Goal: Task Accomplishment & Management: Use online tool/utility

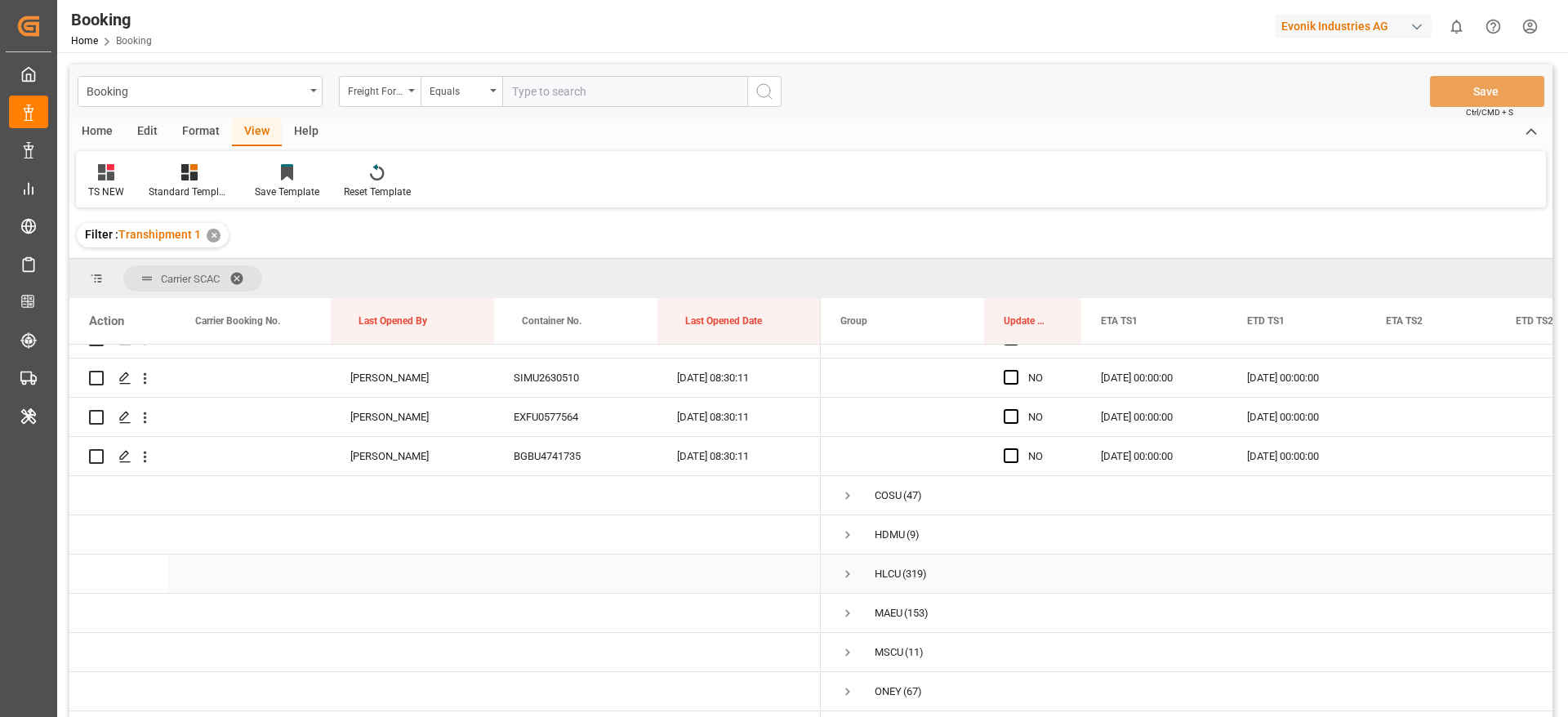
scroll to position [3780, 0]
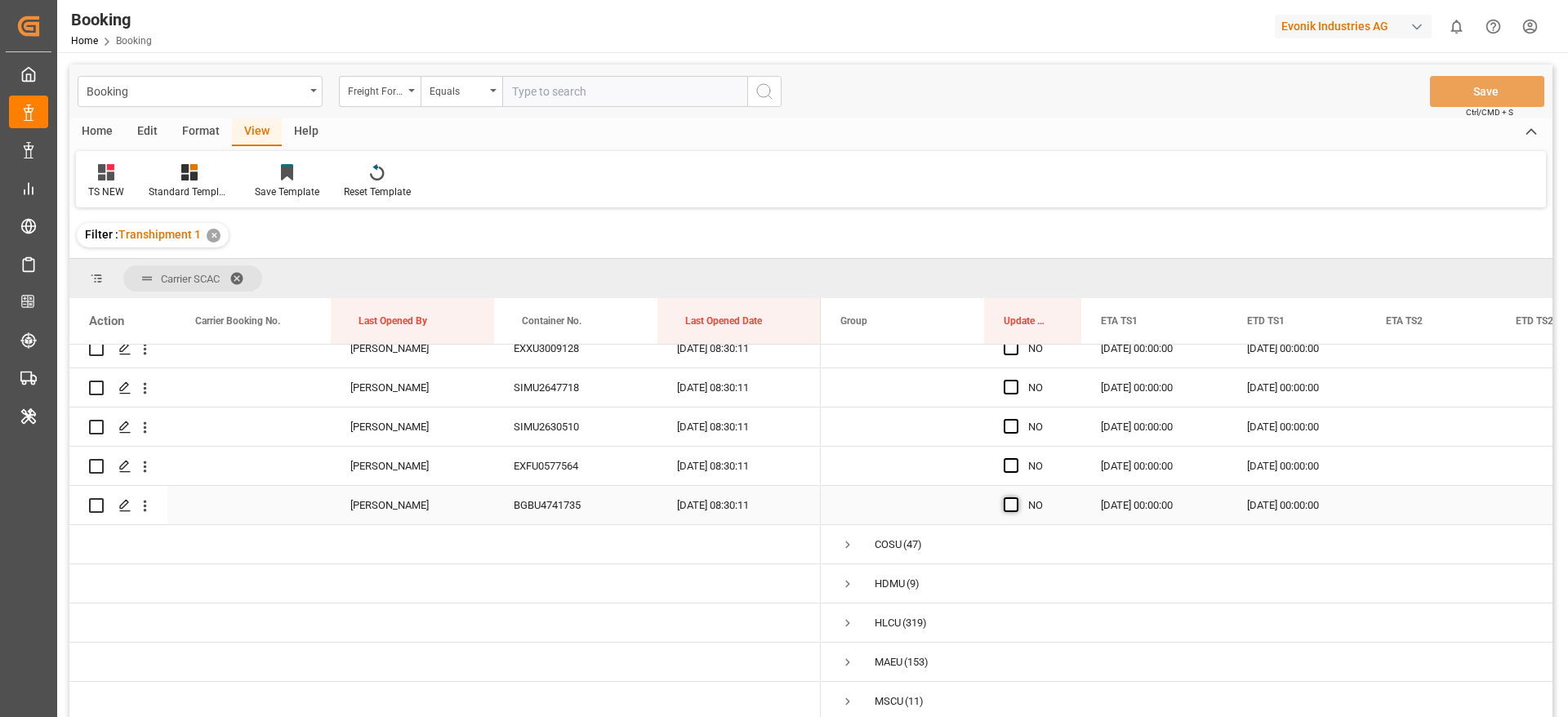
click at [1010, 505] on span "Press SPACE to select this row." at bounding box center [1011, 505] width 15 height 15
click at [1016, 497] on input "Press SPACE to select this row." at bounding box center [1016, 497] width 0 height 0
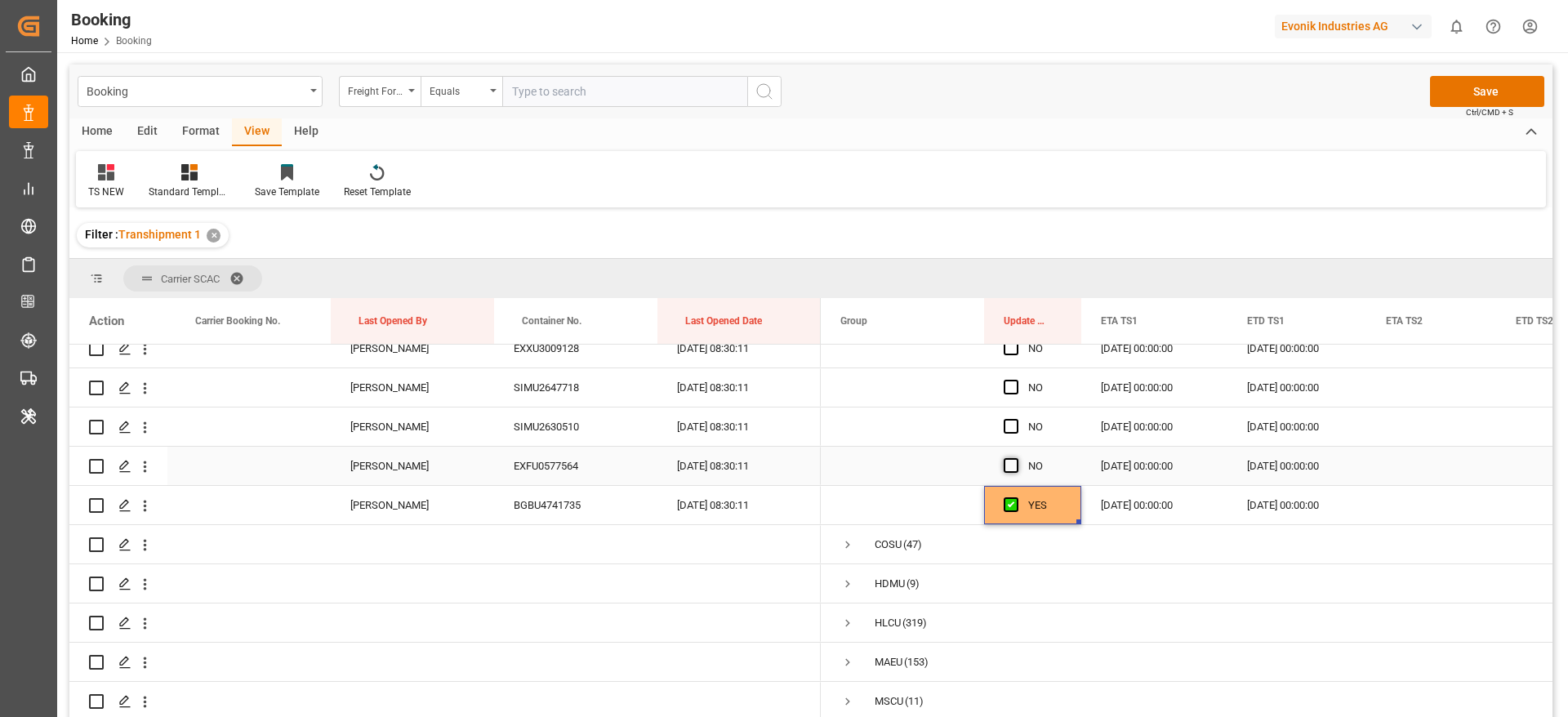
click at [1008, 459] on span "Press SPACE to select this row." at bounding box center [1011, 466] width 15 height 15
click at [1016, 458] on input "Press SPACE to select this row." at bounding box center [1016, 458] width 0 height 0
click at [1007, 412] on div "Press SPACE to select this row." at bounding box center [1016, 427] width 25 height 37
click at [1010, 424] on span "Press SPACE to select this row." at bounding box center [1011, 427] width 15 height 15
click at [1016, 419] on input "Press SPACE to select this row." at bounding box center [1016, 419] width 0 height 0
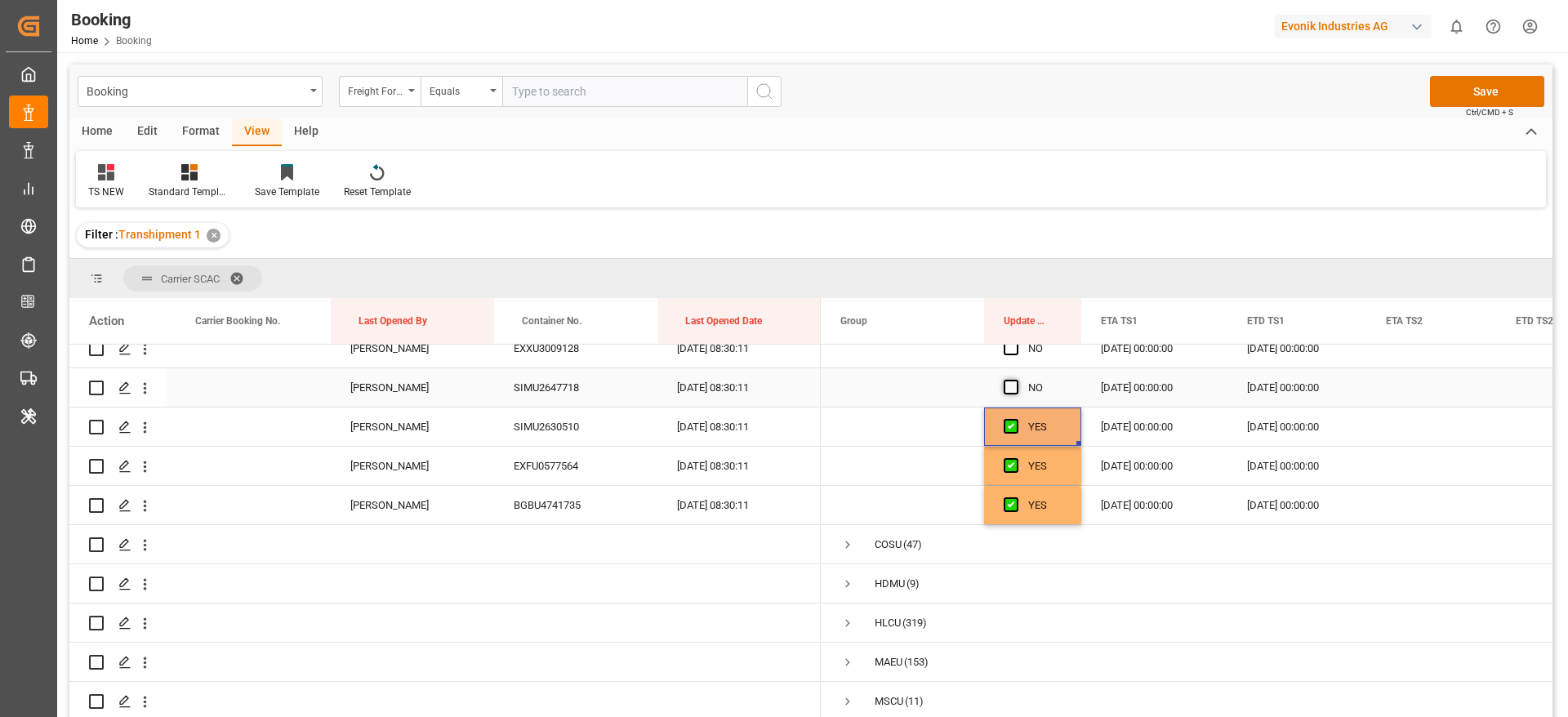
click at [1009, 388] on span "Press SPACE to select this row." at bounding box center [1011, 388] width 15 height 15
click at [1016, 380] on input "Press SPACE to select this row." at bounding box center [1016, 380] width 0 height 0
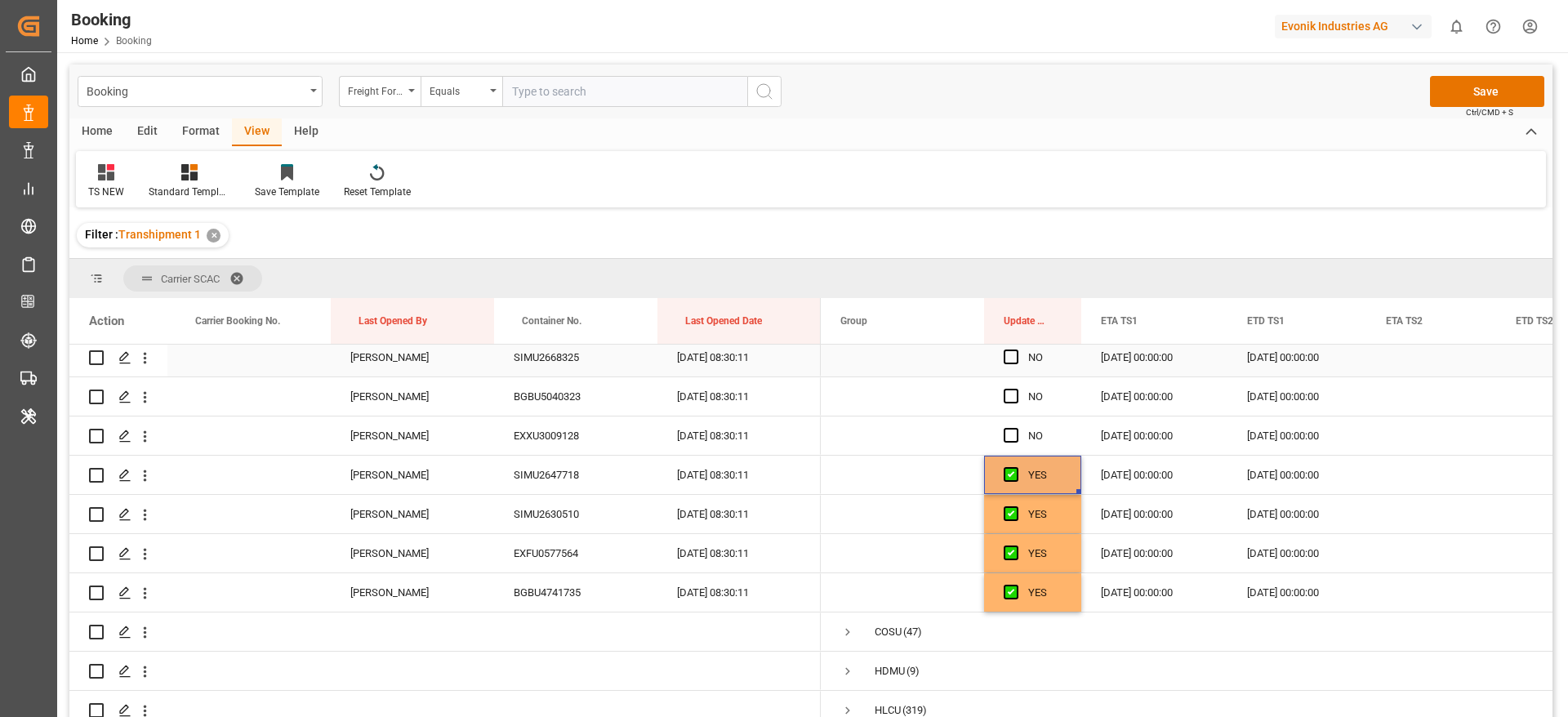
scroll to position [3657, 0]
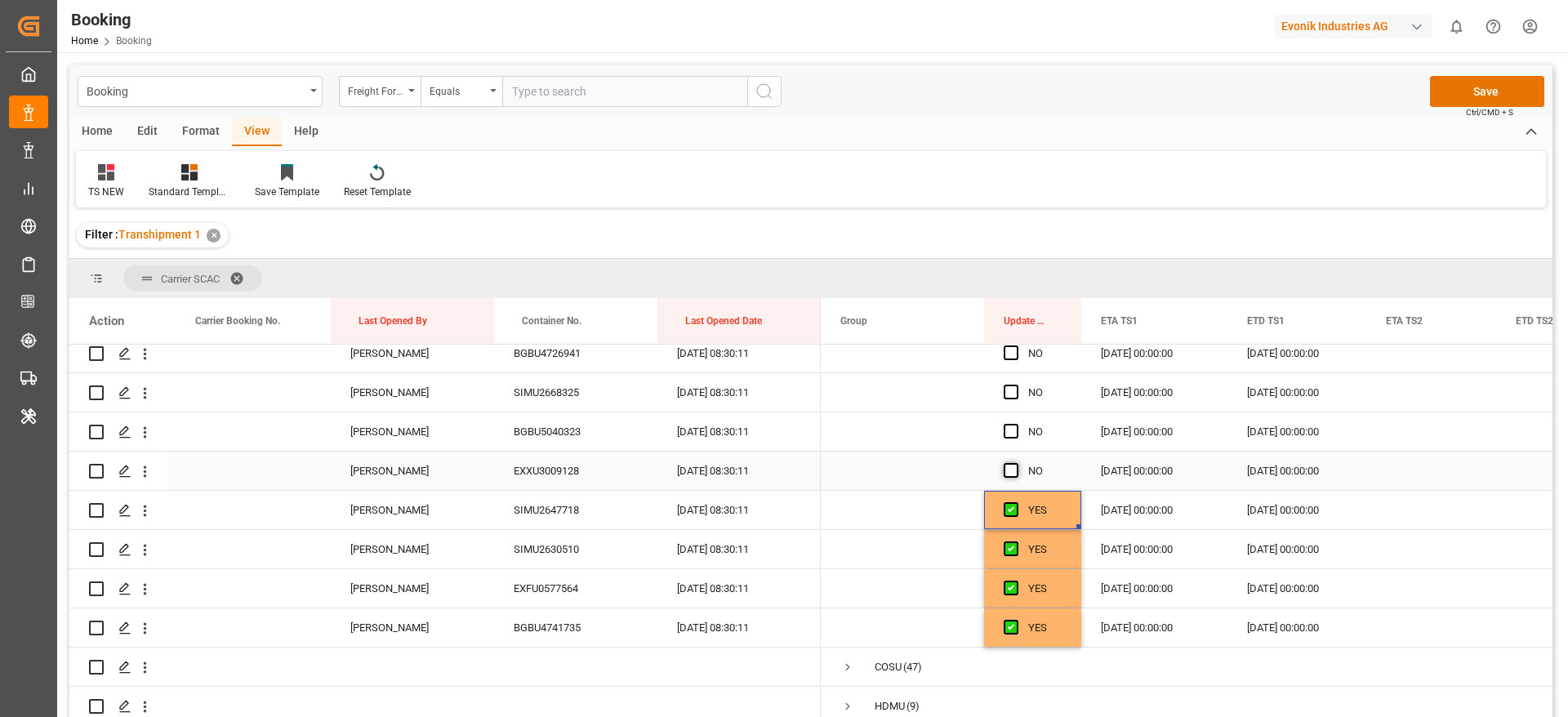
click at [1006, 473] on span "Press SPACE to select this row." at bounding box center [1011, 471] width 15 height 15
click at [1016, 463] on input "Press SPACE to select this row." at bounding box center [1016, 463] width 0 height 0
click at [1038, 500] on div "YES" at bounding box center [1045, 510] width 33 height 37
click at [1039, 471] on div "YES" at bounding box center [1045, 471] width 33 height 37
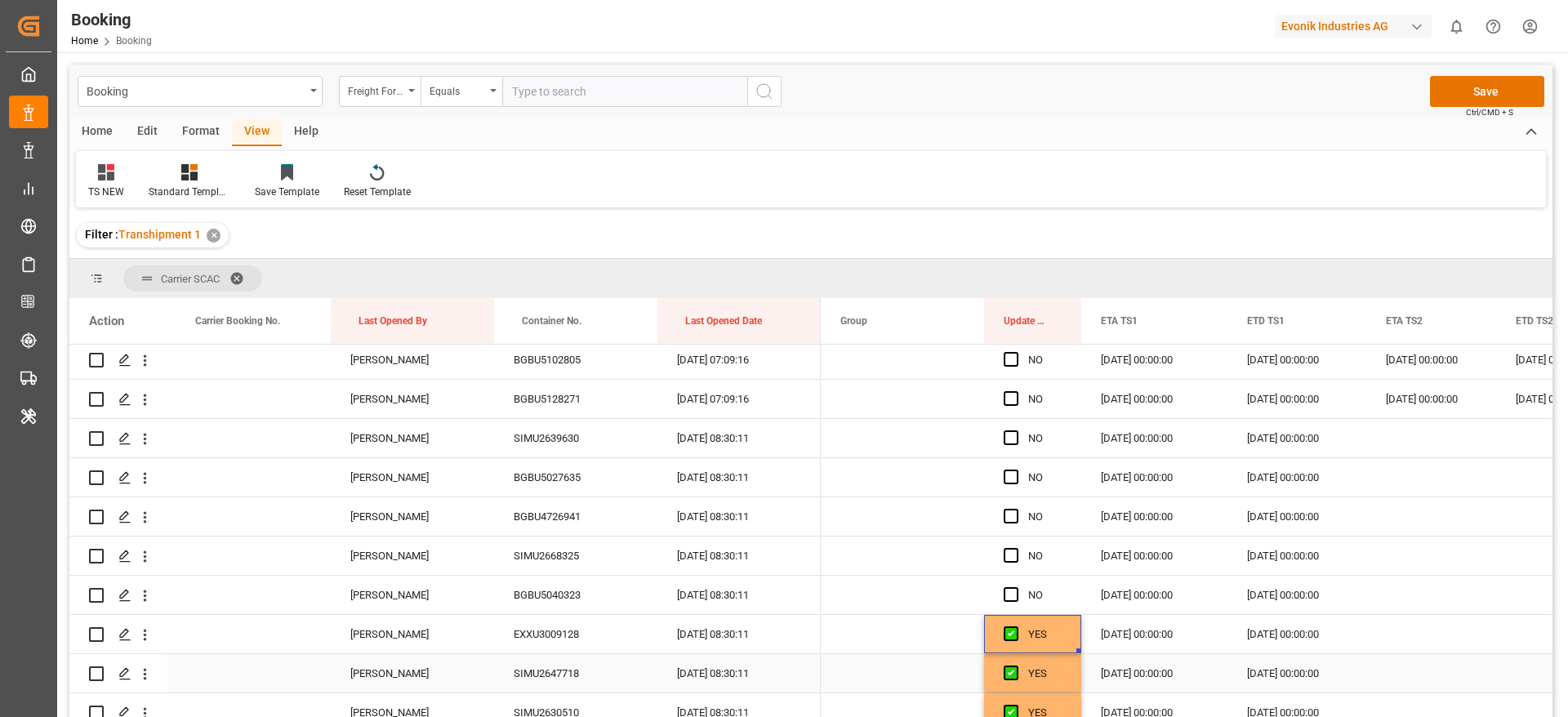
scroll to position [3526, 0]
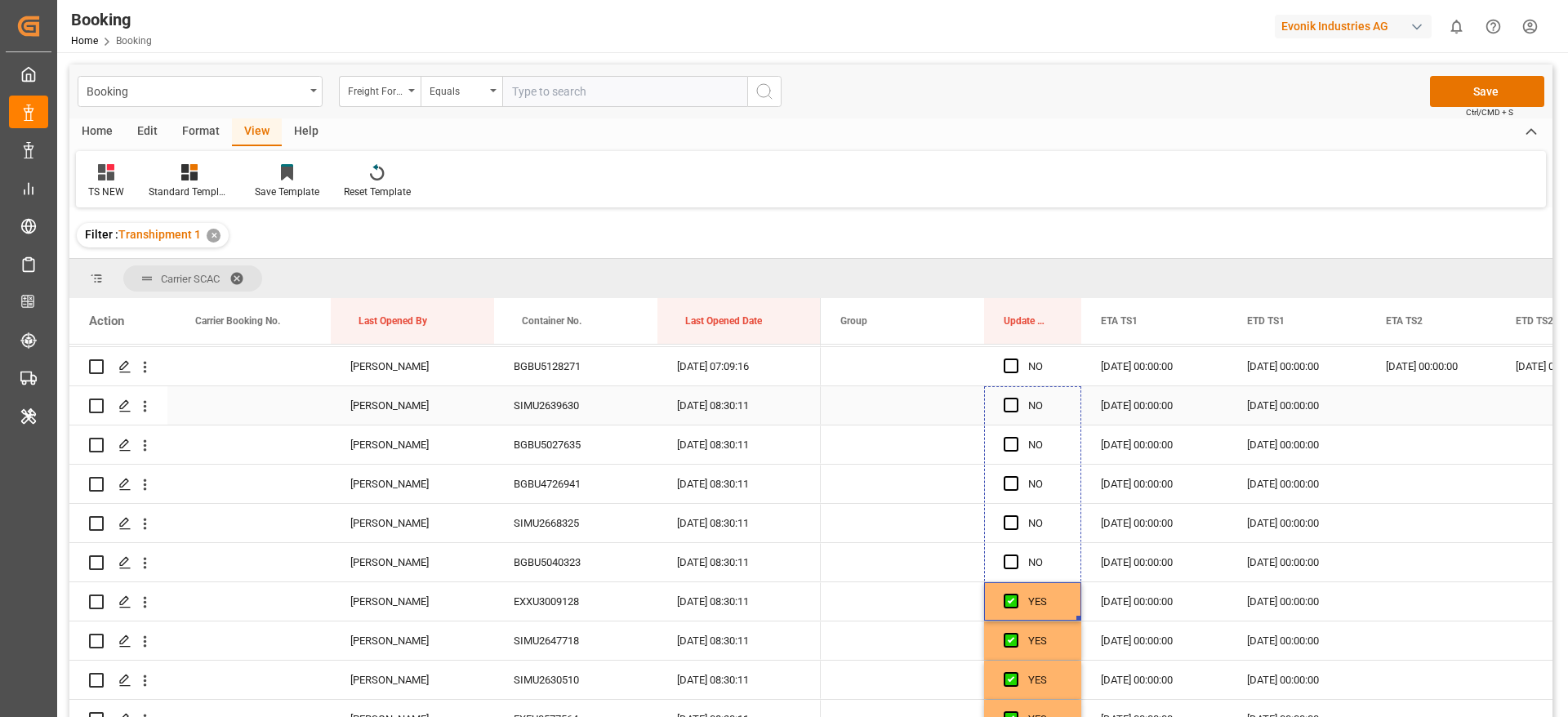
drag, startPoint x: 1077, startPoint y: 485, endPoint x: 1018, endPoint y: 401, distance: 102.6
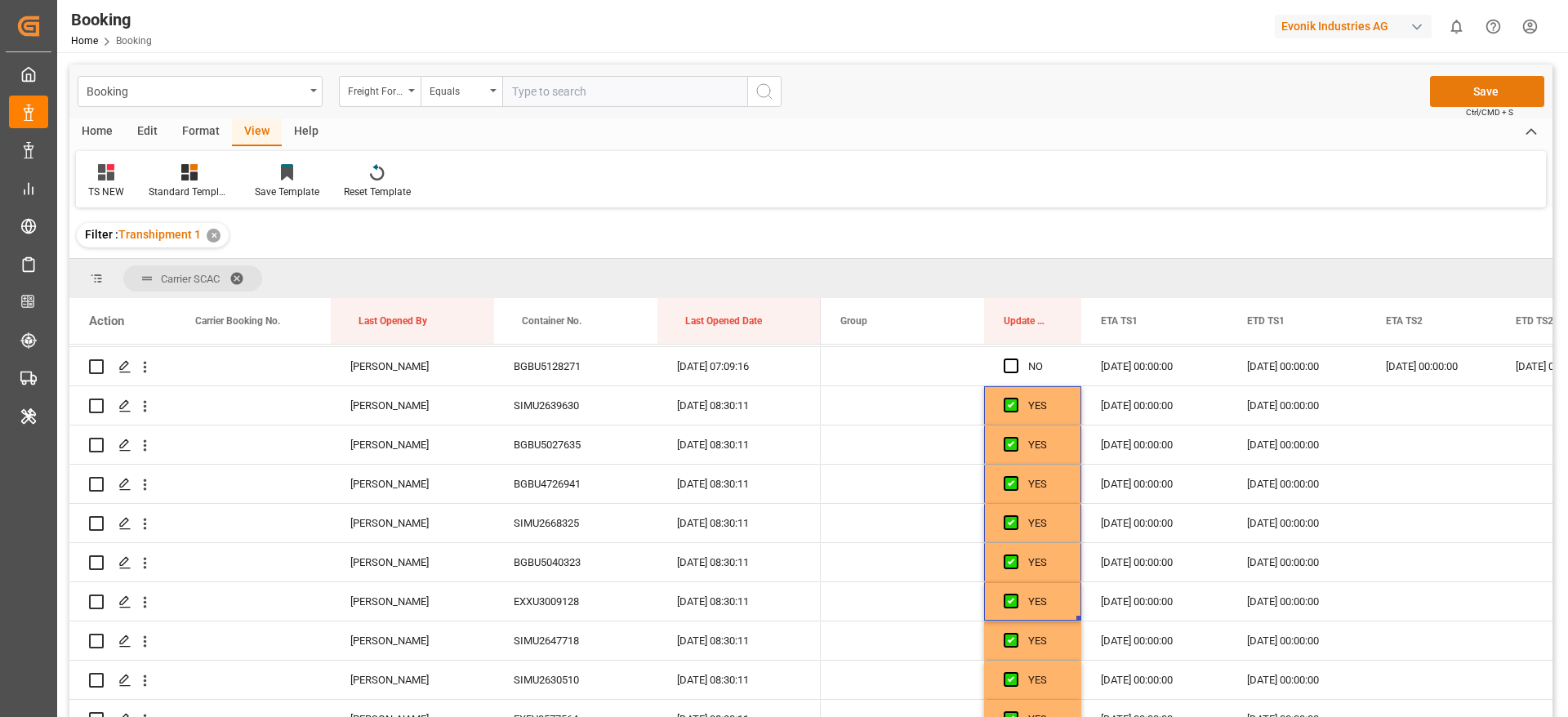
click at [1484, 83] on button "Save" at bounding box center [1488, 91] width 114 height 31
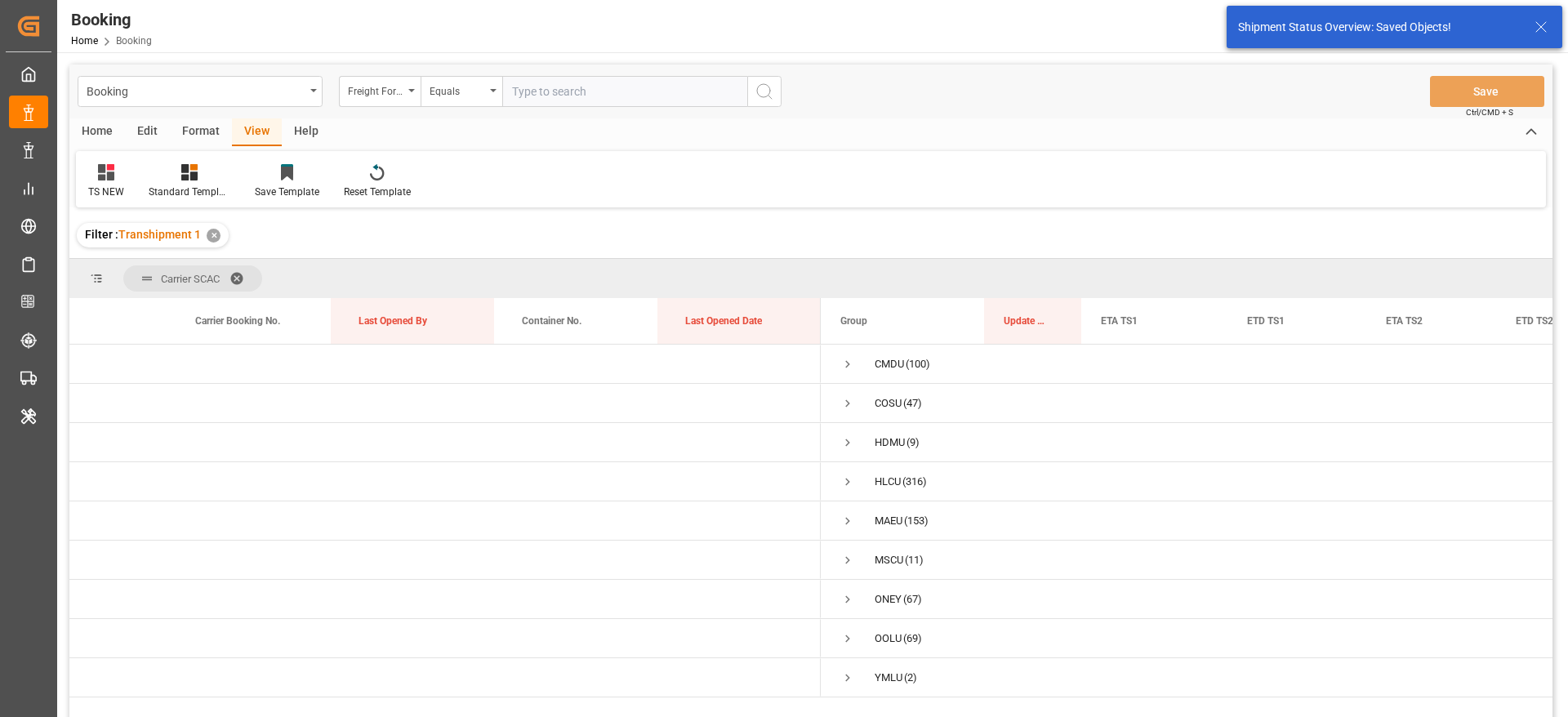
scroll to position [0, 0]
